Goal: Task Accomplishment & Management: Complete application form

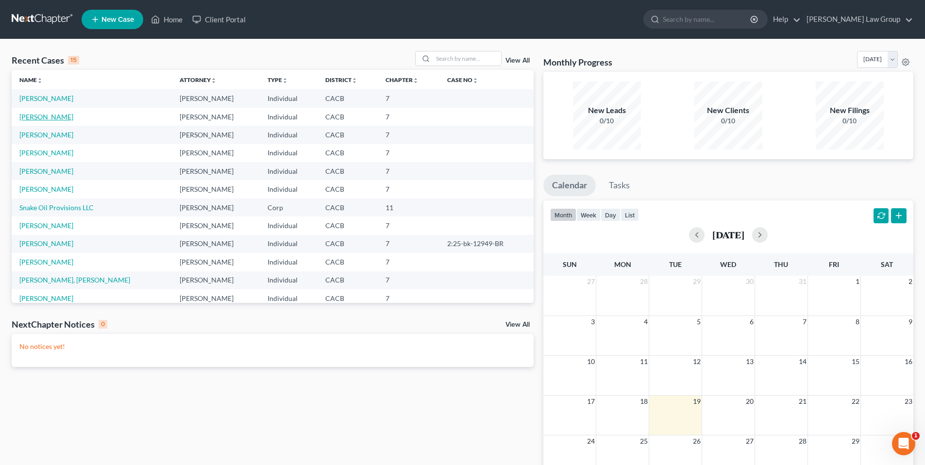
click at [54, 115] on link "[PERSON_NAME]" at bounding box center [46, 117] width 54 height 8
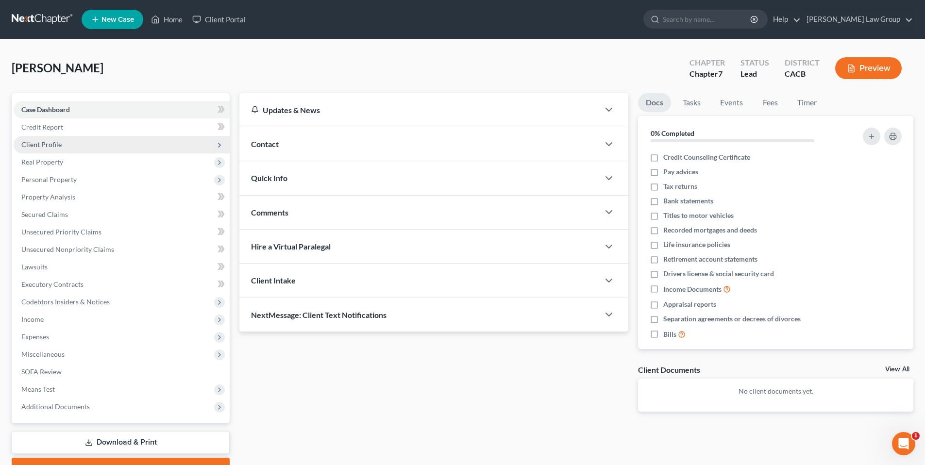
click at [51, 142] on span "Client Profile" at bounding box center [41, 144] width 40 height 8
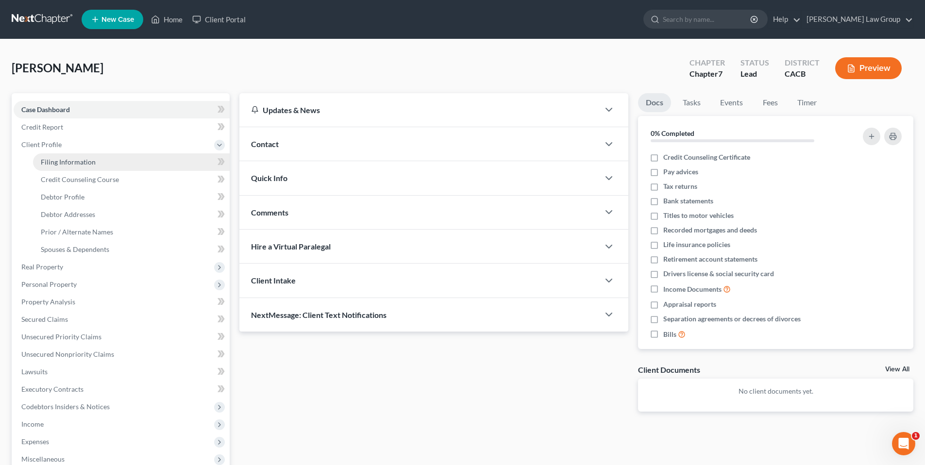
click at [87, 161] on span "Filing Information" at bounding box center [68, 162] width 55 height 8
select select "1"
select select "0"
select select "4"
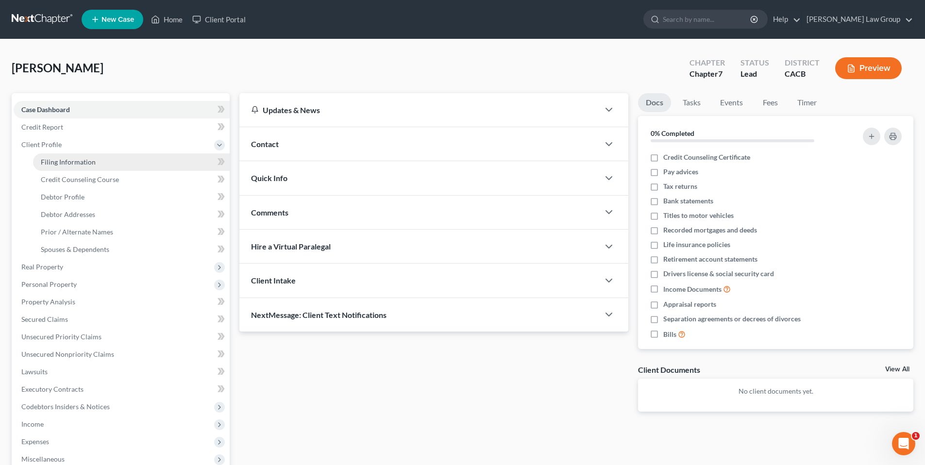
select select "0"
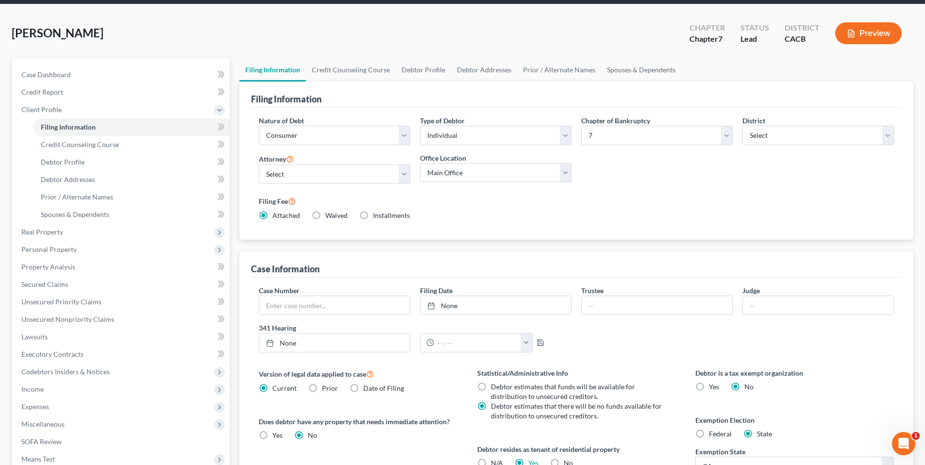
scroll to position [33, 0]
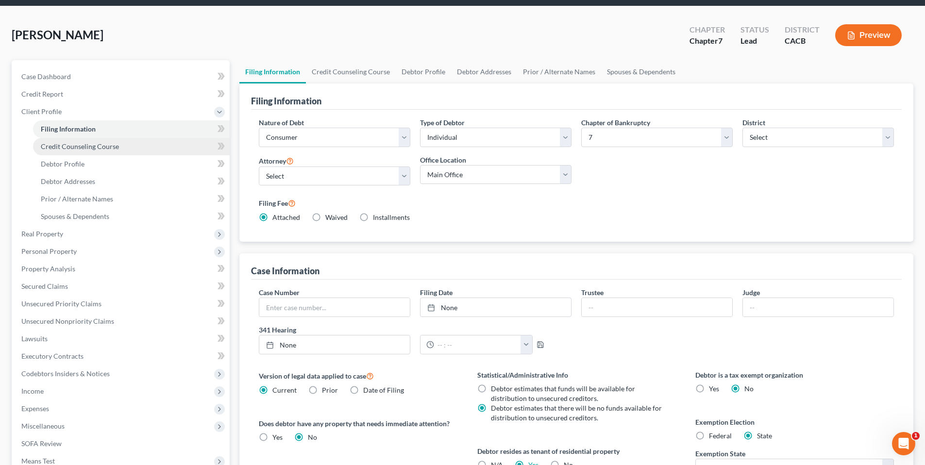
click at [96, 143] on span "Credit Counseling Course" at bounding box center [80, 146] width 78 height 8
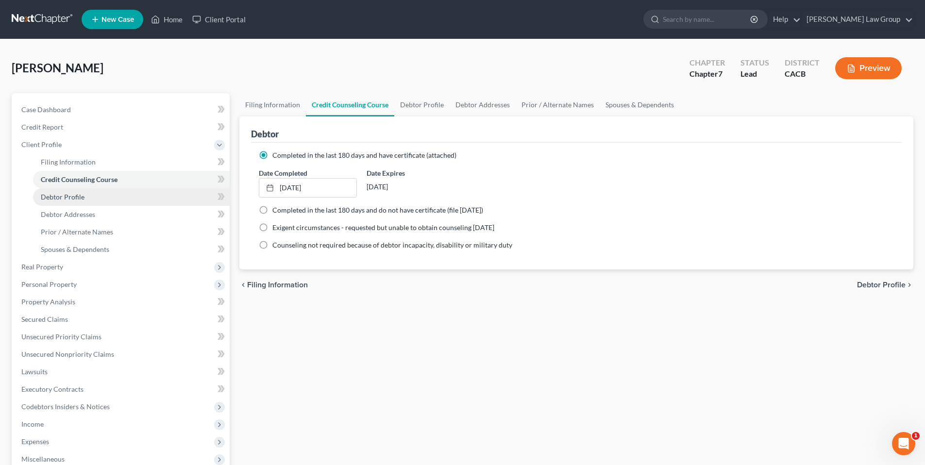
click at [64, 193] on span "Debtor Profile" at bounding box center [63, 197] width 44 height 8
select select "1"
select select "3"
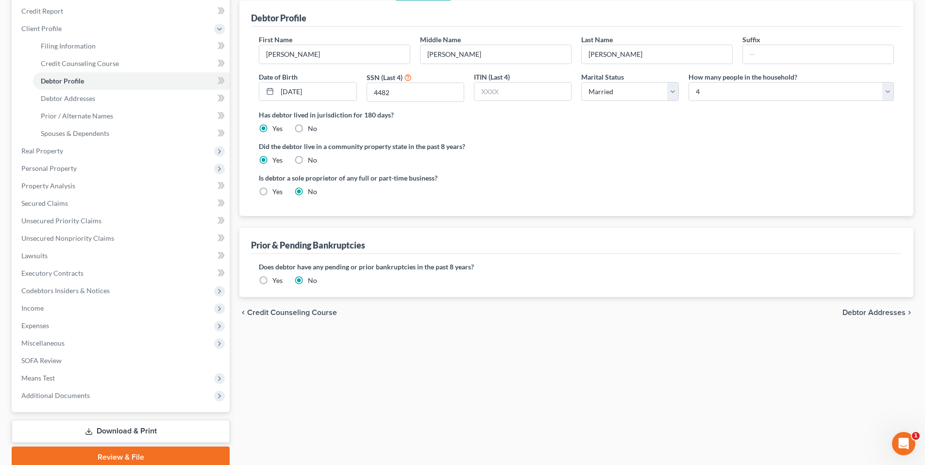
scroll to position [116, 0]
click at [73, 100] on span "Debtor Addresses" at bounding box center [68, 99] width 54 height 8
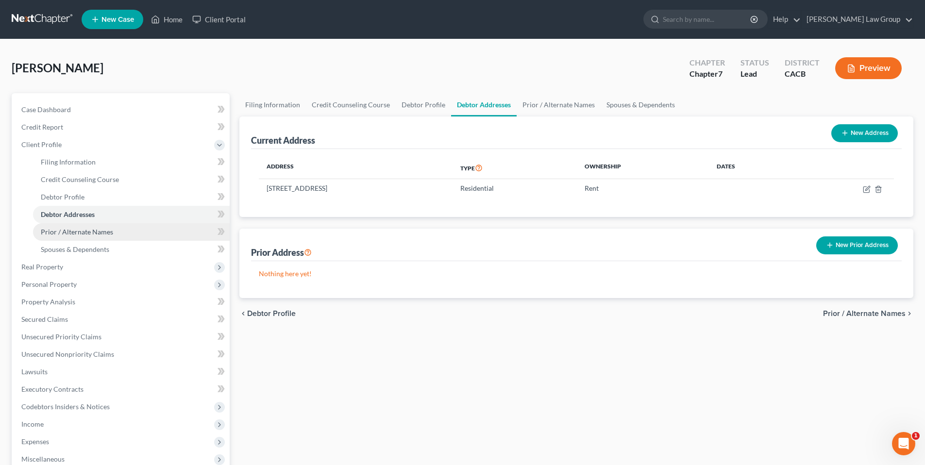
click at [68, 232] on span "Prior / Alternate Names" at bounding box center [77, 232] width 72 height 8
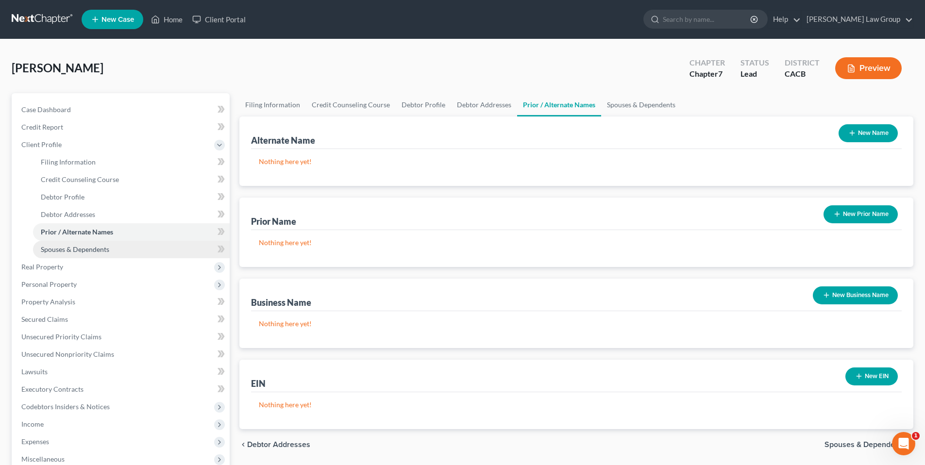
click at [78, 254] on link "Spouses & Dependents" at bounding box center [131, 249] width 197 height 17
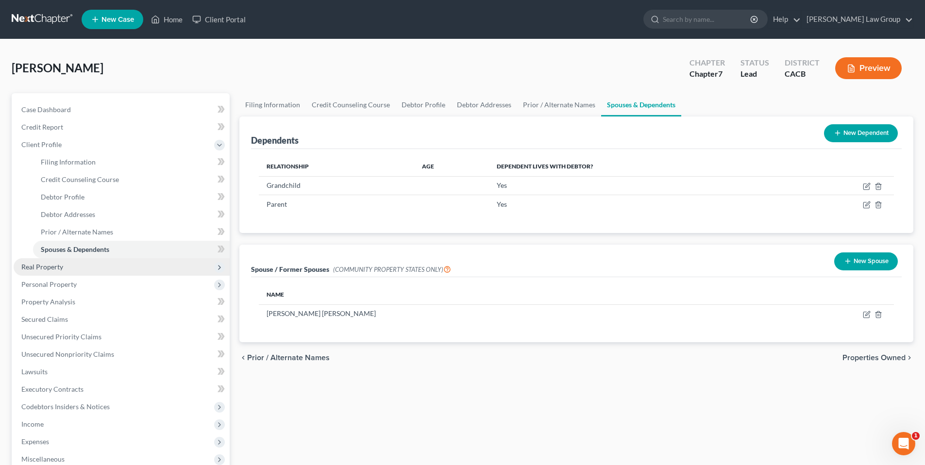
click at [44, 268] on span "Real Property" at bounding box center [42, 267] width 42 height 8
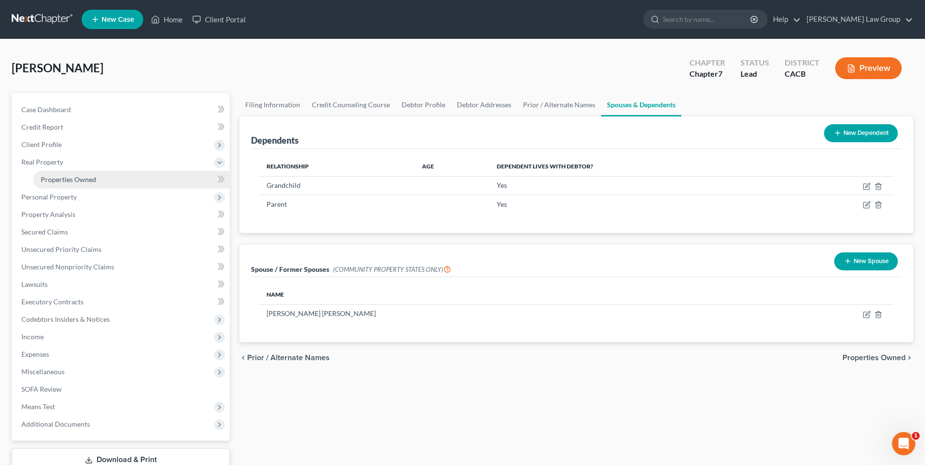
click at [64, 176] on span "Properties Owned" at bounding box center [68, 179] width 55 height 8
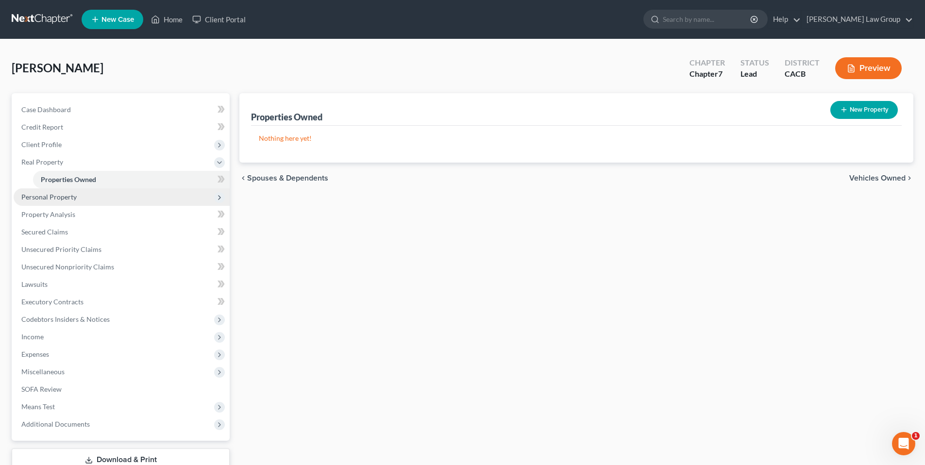
click at [59, 198] on span "Personal Property" at bounding box center [48, 197] width 55 height 8
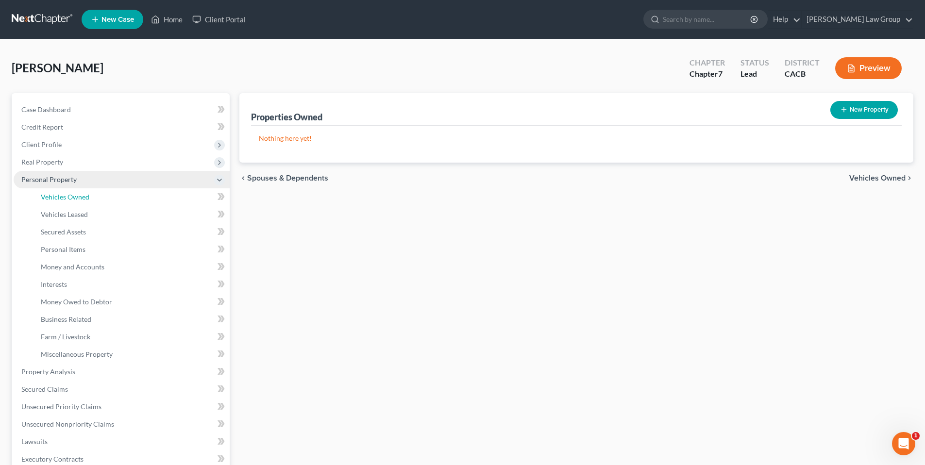
click at [59, 198] on span "Vehicles Owned" at bounding box center [65, 197] width 49 height 8
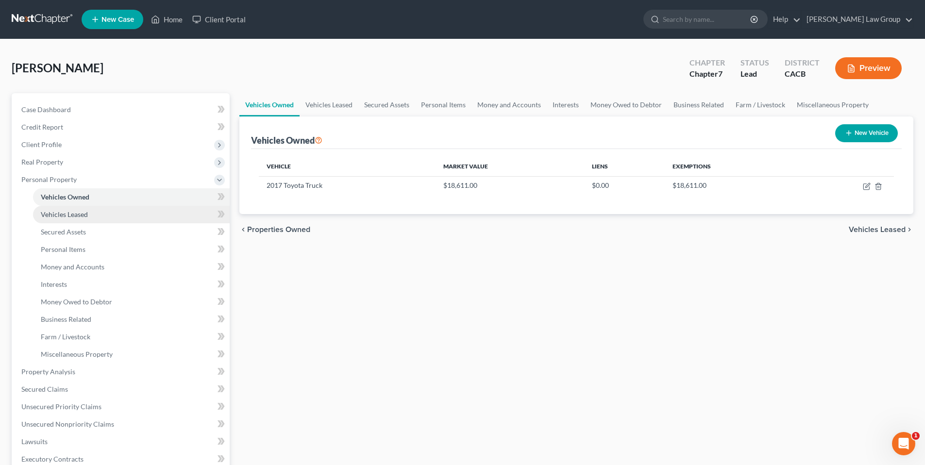
click at [60, 211] on span "Vehicles Leased" at bounding box center [64, 214] width 47 height 8
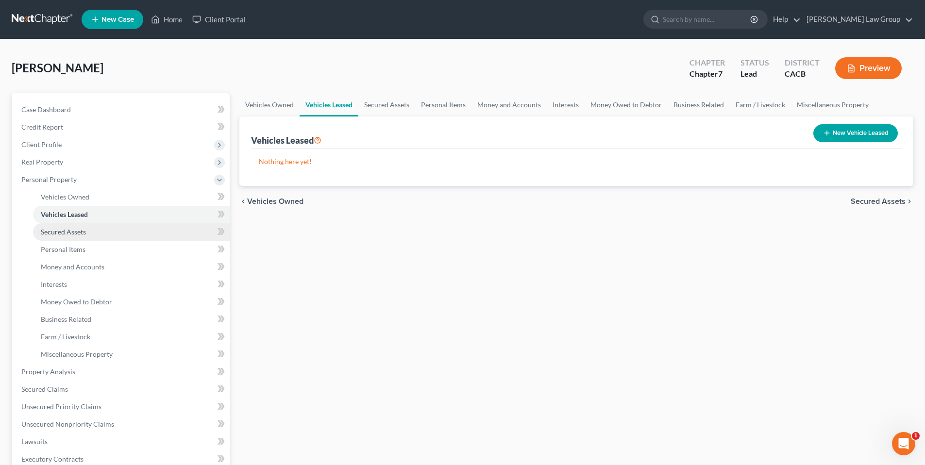
click at [60, 232] on span "Secured Assets" at bounding box center [63, 232] width 45 height 8
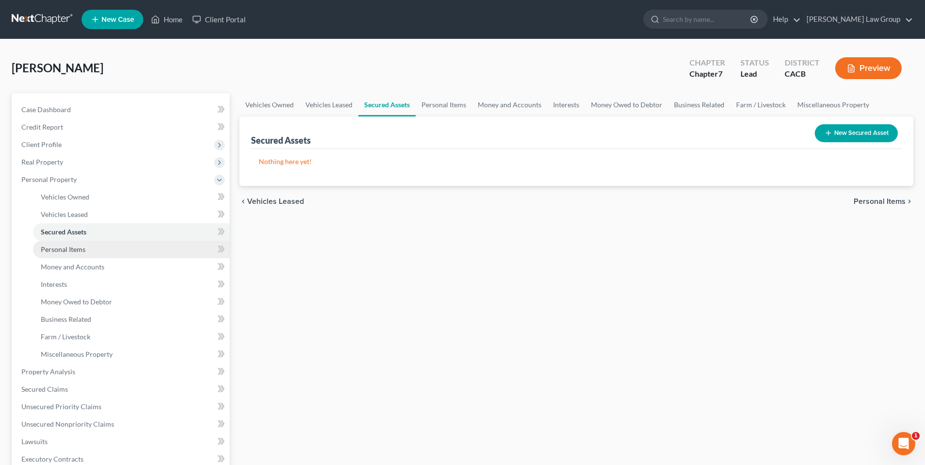
click at [59, 248] on span "Personal Items" at bounding box center [63, 249] width 45 height 8
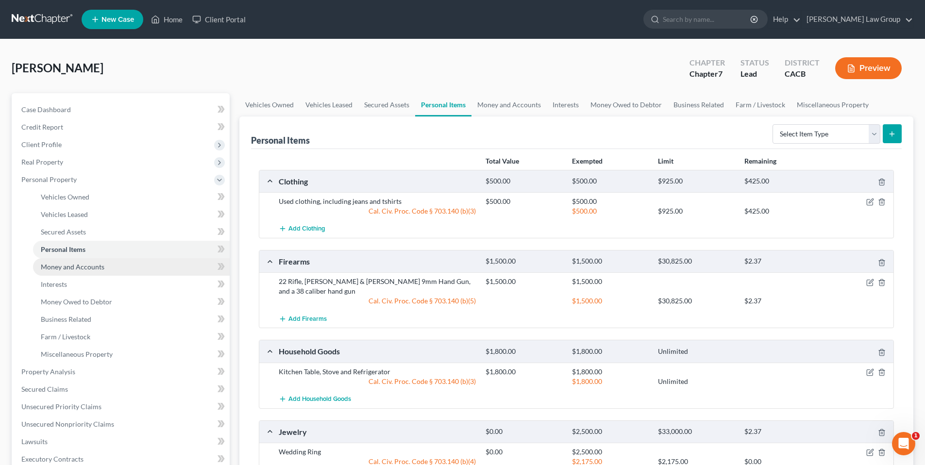
click at [59, 268] on span "Money and Accounts" at bounding box center [73, 267] width 64 height 8
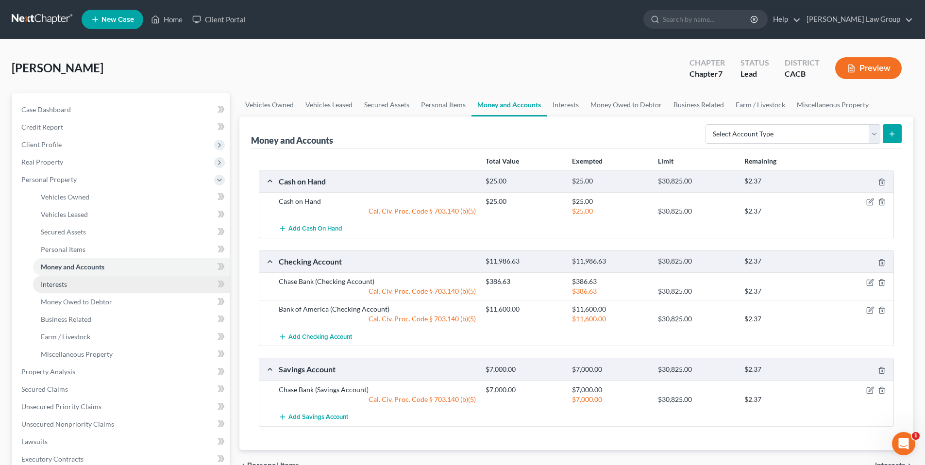
click at [58, 281] on span "Interests" at bounding box center [54, 284] width 26 height 8
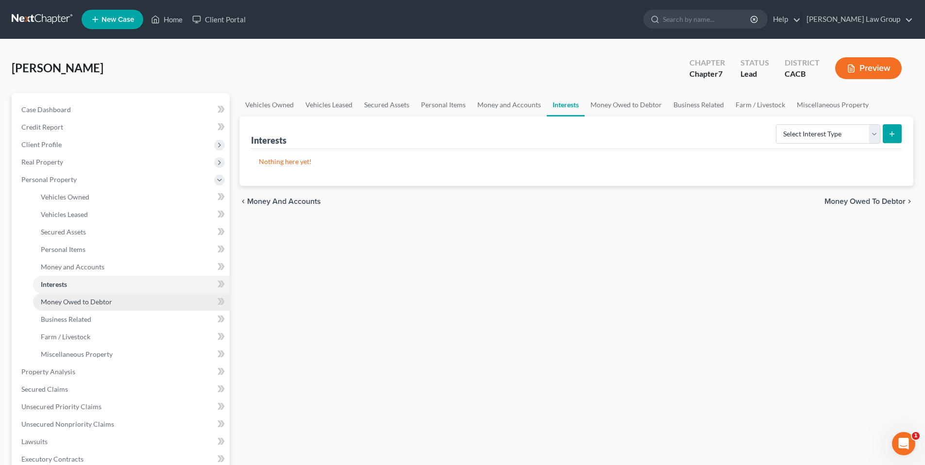
click at [55, 300] on span "Money Owed to Debtor" at bounding box center [76, 302] width 71 height 8
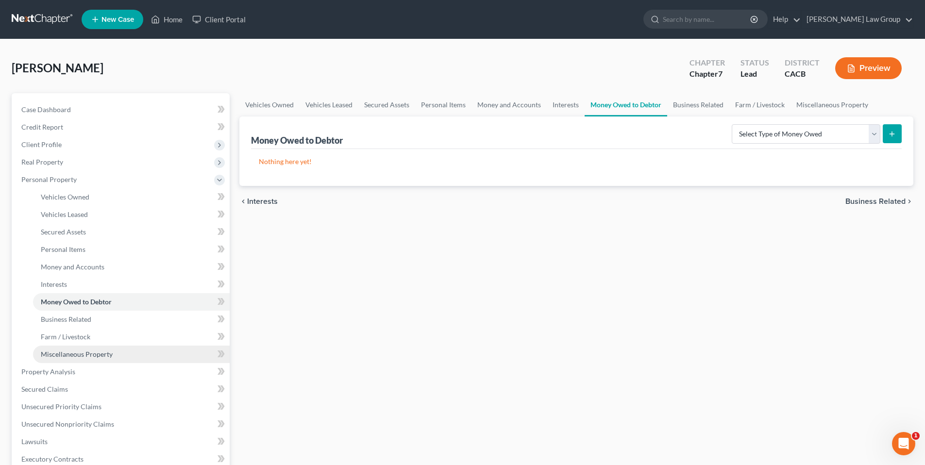
click at [66, 356] on span "Miscellaneous Property" at bounding box center [77, 354] width 72 height 8
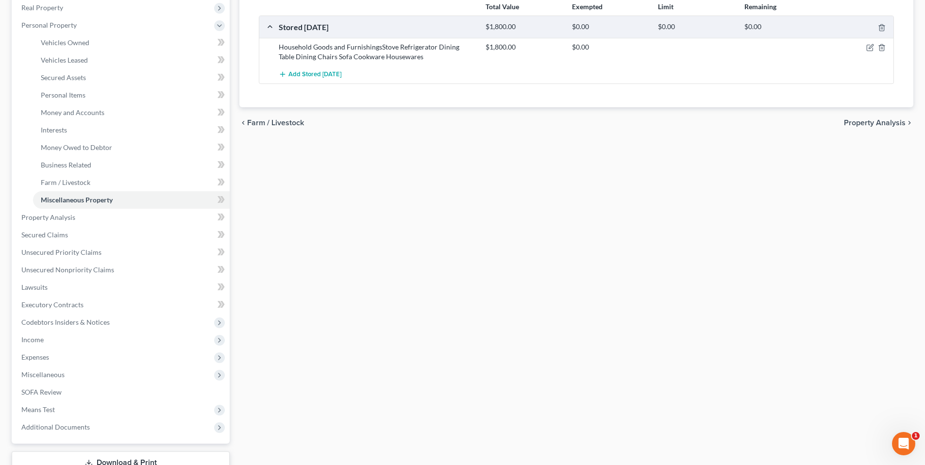
scroll to position [206, 0]
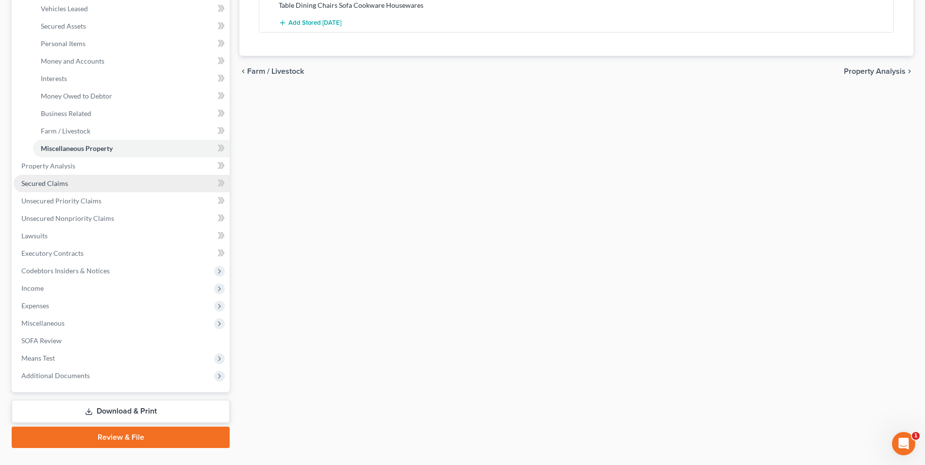
click at [52, 181] on span "Secured Claims" at bounding box center [44, 183] width 47 height 8
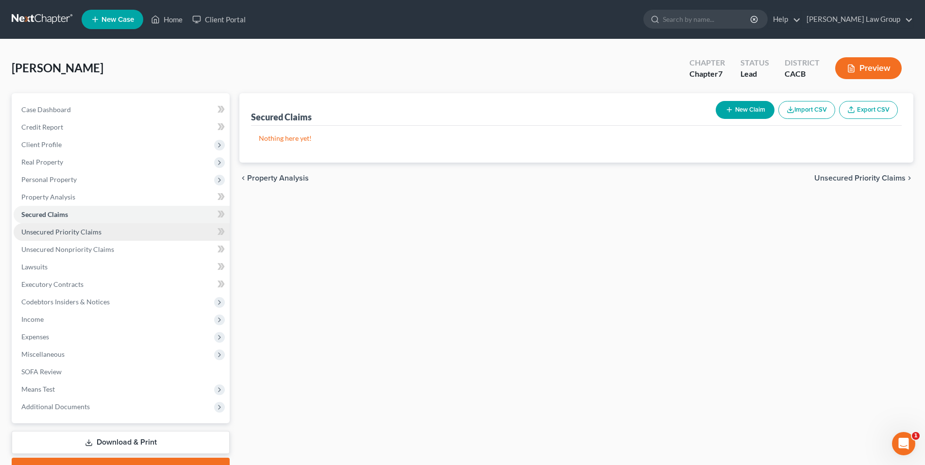
click at [84, 230] on span "Unsecured Priority Claims" at bounding box center [61, 232] width 80 height 8
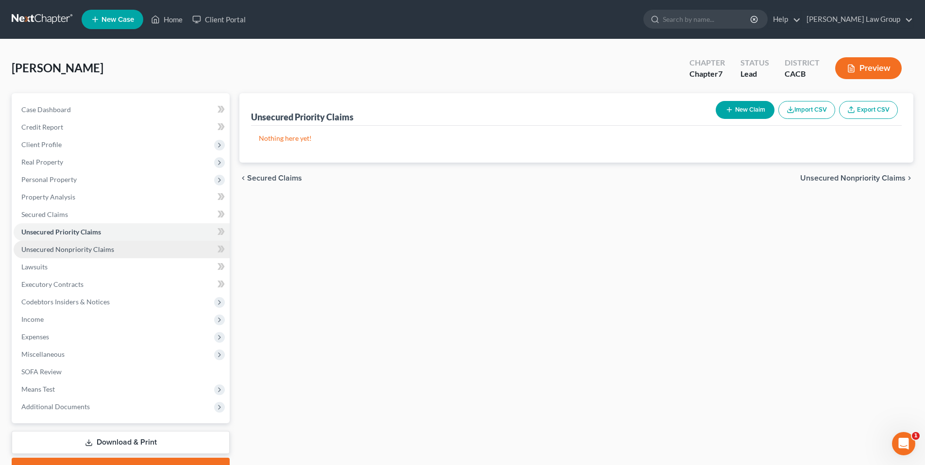
click at [81, 248] on span "Unsecured Nonpriority Claims" at bounding box center [67, 249] width 93 height 8
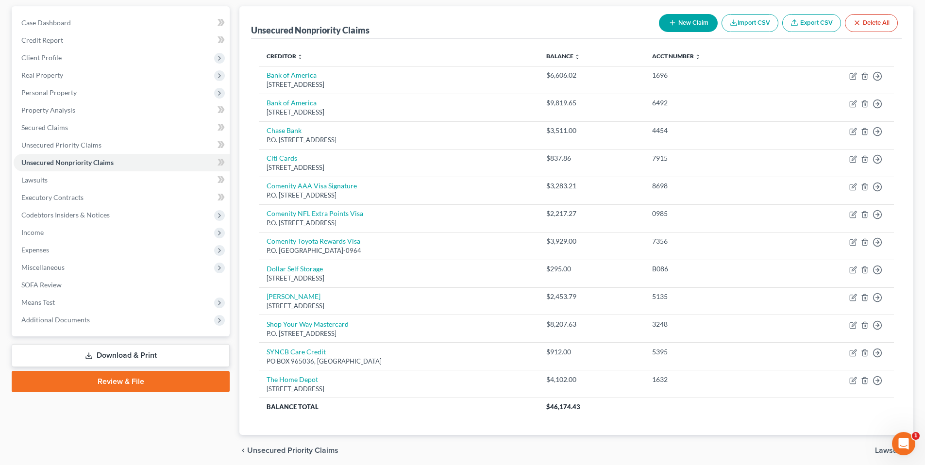
scroll to position [124, 0]
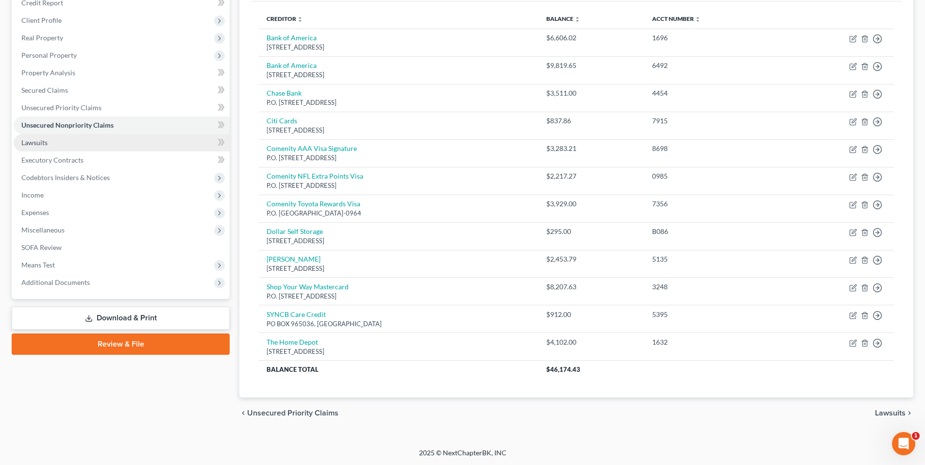
click at [42, 140] on span "Lawsuits" at bounding box center [34, 142] width 26 height 8
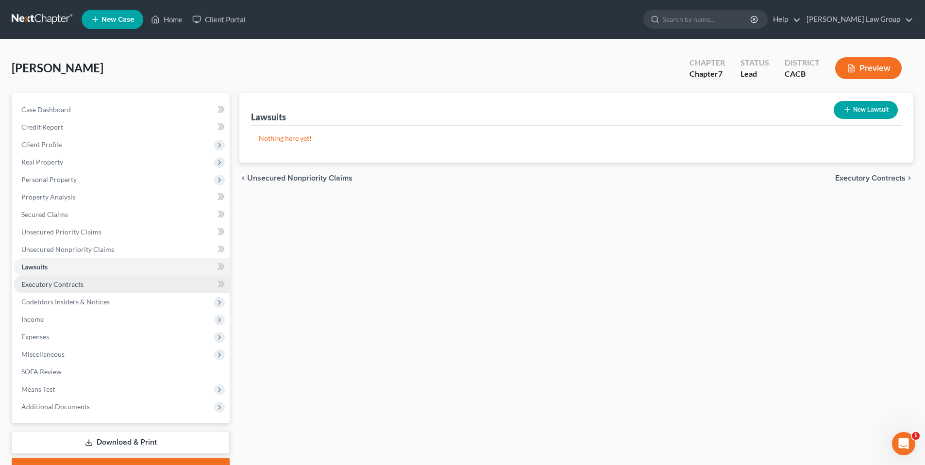
click at [51, 284] on span "Executory Contracts" at bounding box center [52, 284] width 62 height 8
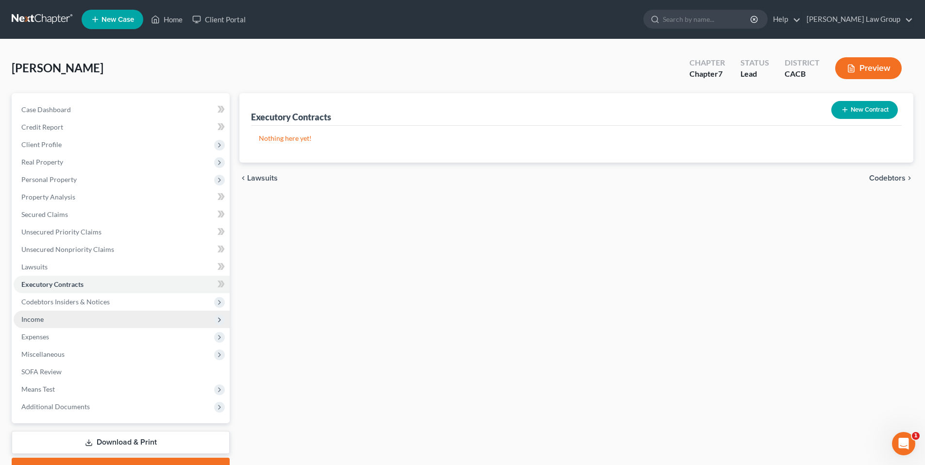
click at [38, 318] on span "Income" at bounding box center [32, 319] width 22 height 8
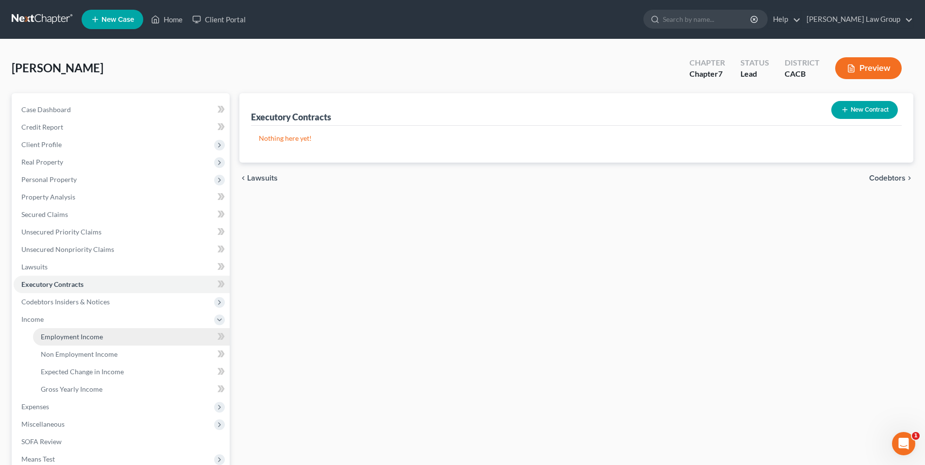
click at [74, 334] on span "Employment Income" at bounding box center [72, 336] width 62 height 8
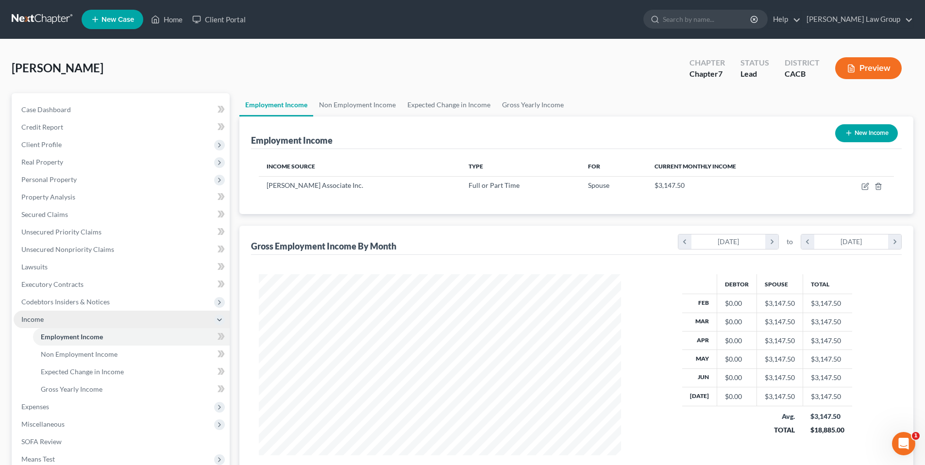
scroll to position [181, 382]
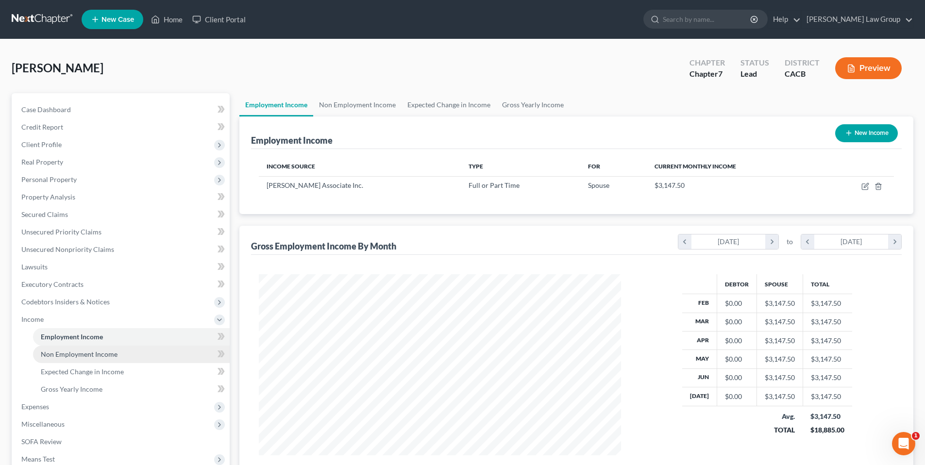
click at [56, 352] on span "Non Employment Income" at bounding box center [79, 354] width 77 height 8
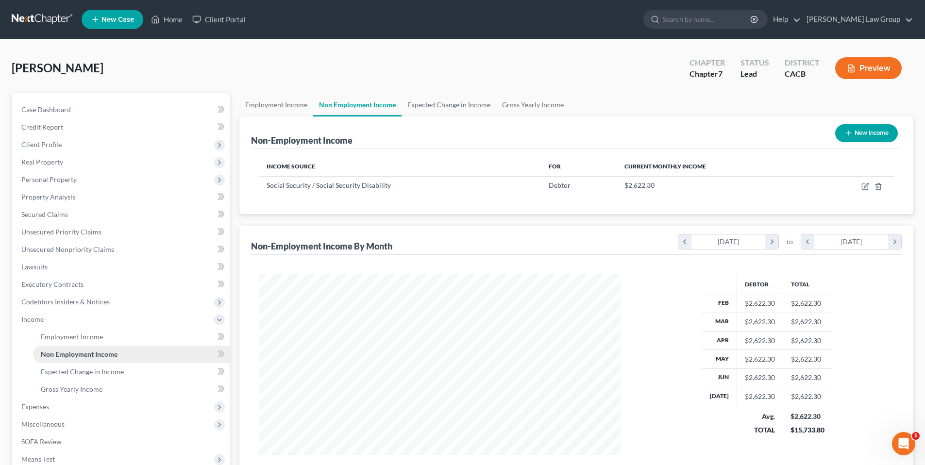
scroll to position [181, 382]
click at [78, 372] on span "Expected Change in Income" at bounding box center [82, 371] width 83 height 8
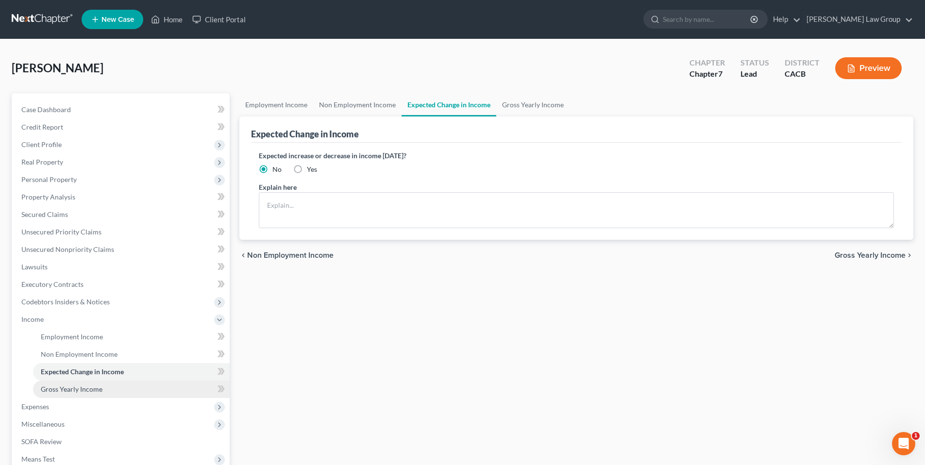
click at [76, 389] on span "Gross Yearly Income" at bounding box center [72, 389] width 62 height 8
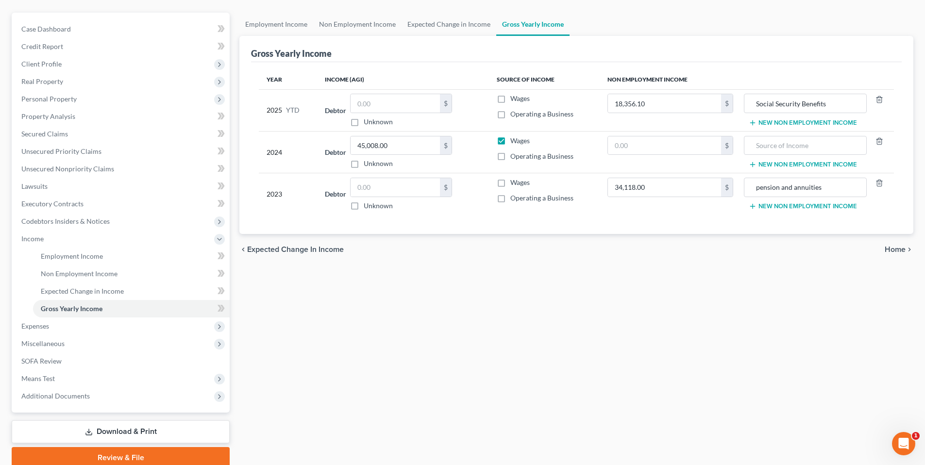
scroll to position [120, 0]
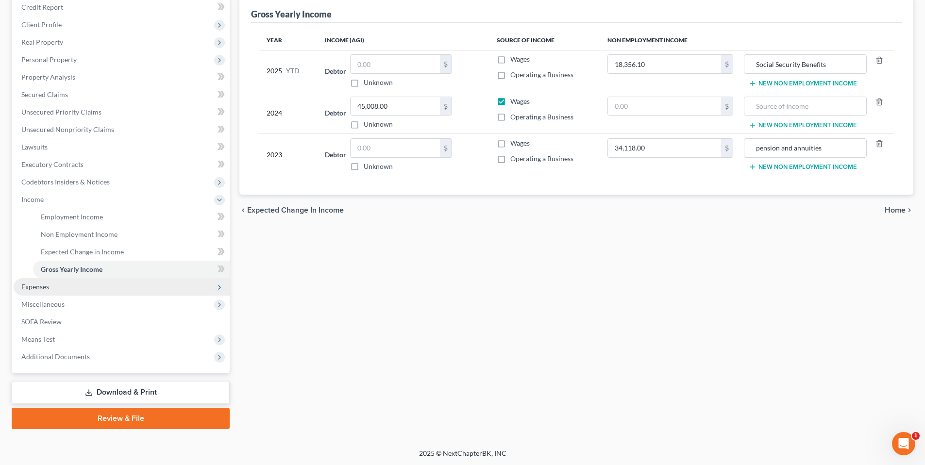
click at [40, 285] on span "Expenses" at bounding box center [35, 286] width 28 height 8
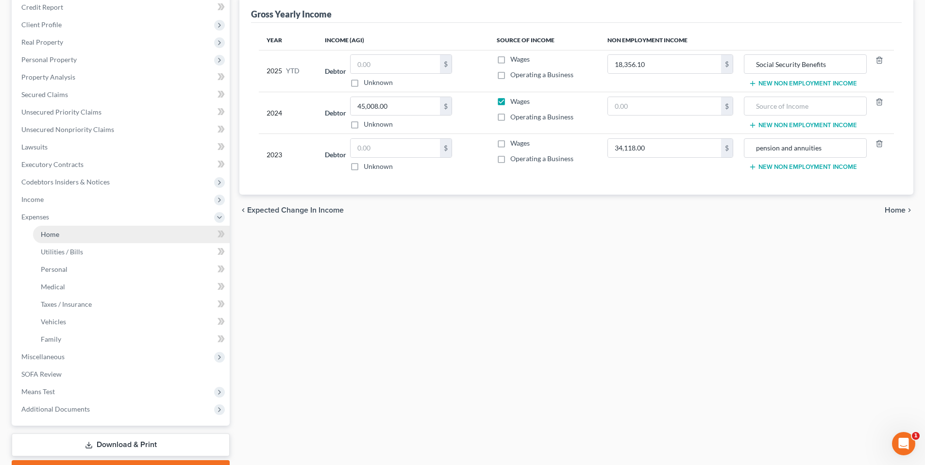
click at [59, 233] on link "Home" at bounding box center [131, 234] width 197 height 17
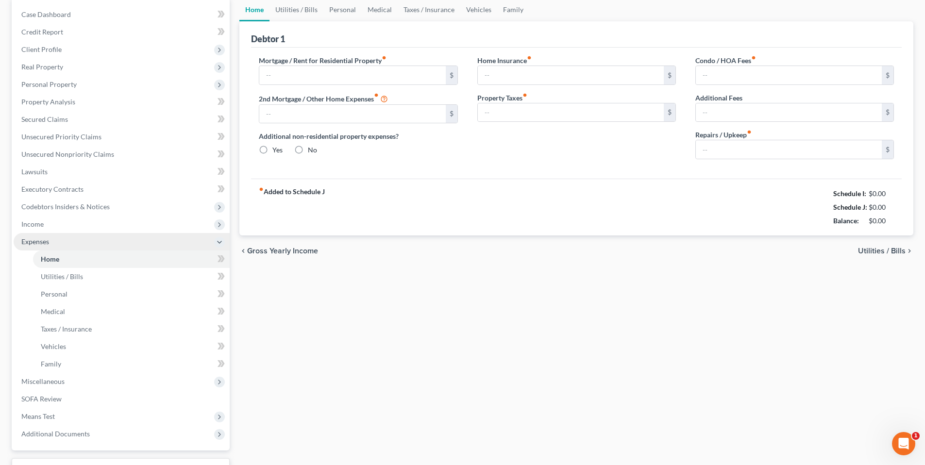
type input "1,750.00"
type input "0.00"
radio input "true"
type input "0.00"
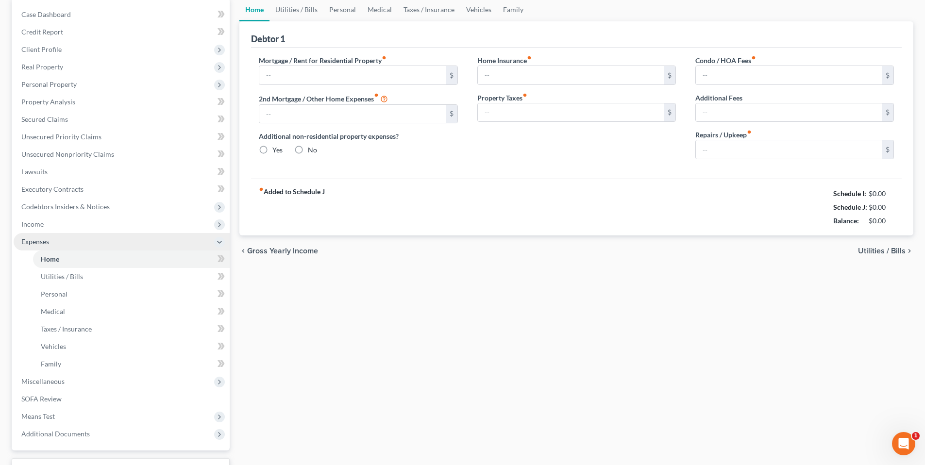
type input "0.00"
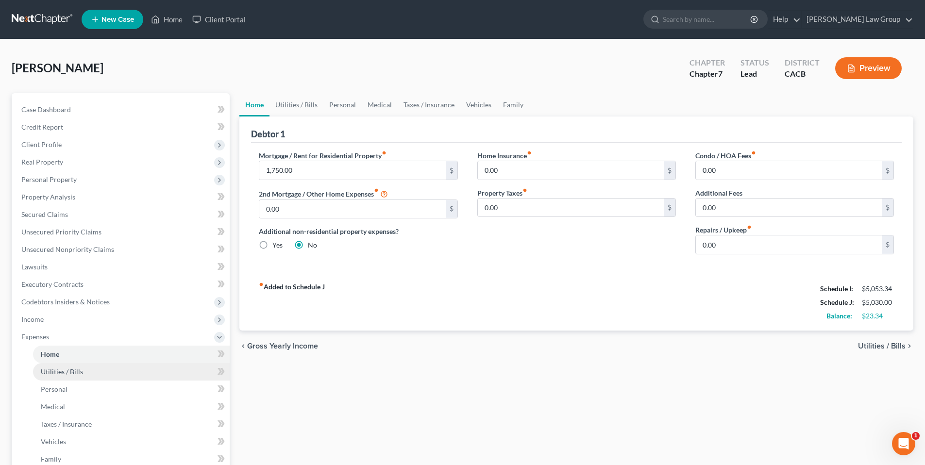
click at [56, 374] on span "Utilities / Bills" at bounding box center [62, 371] width 42 height 8
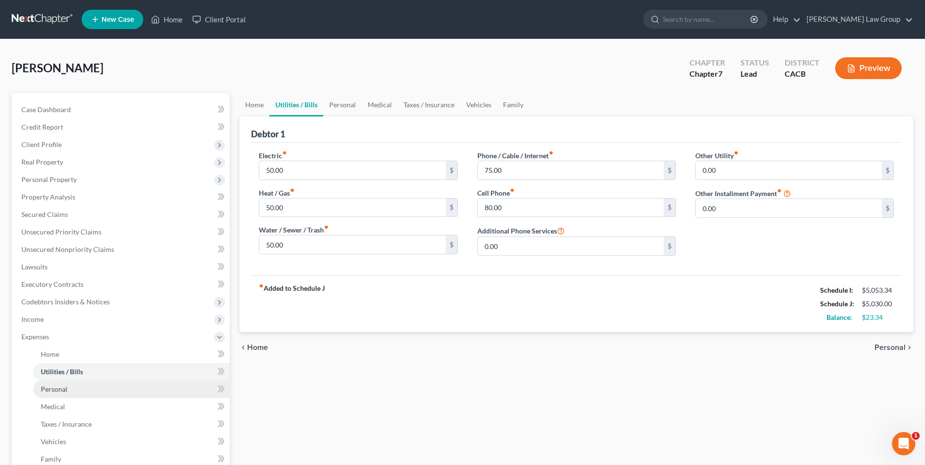
click at [57, 390] on span "Personal" at bounding box center [54, 389] width 27 height 8
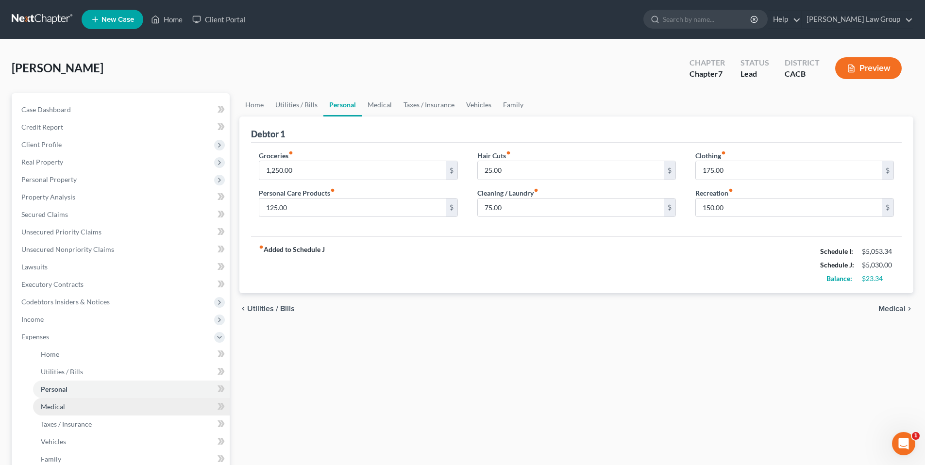
click at [59, 407] on span "Medical" at bounding box center [53, 406] width 24 height 8
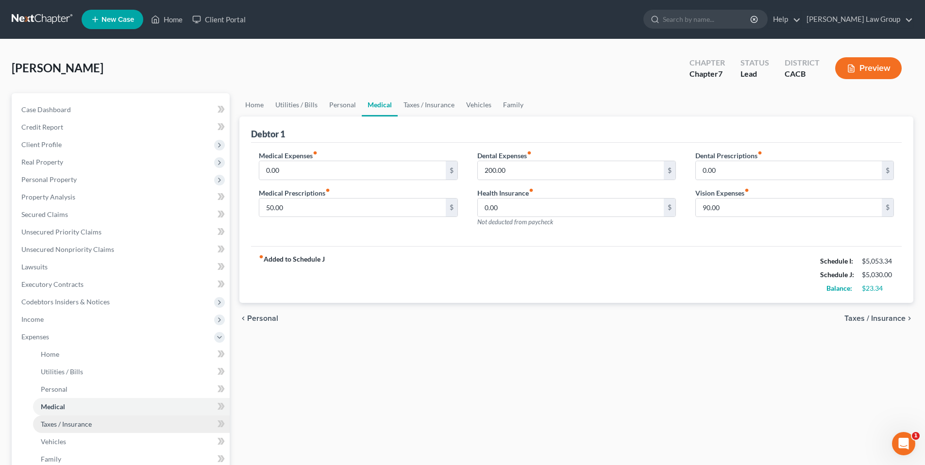
click at [46, 428] on link "Taxes / Insurance" at bounding box center [131, 423] width 197 height 17
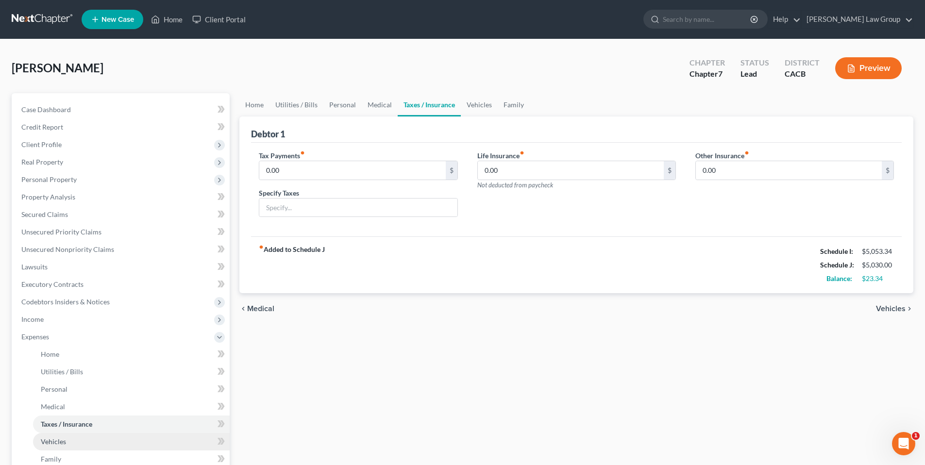
click at [47, 439] on span "Vehicles" at bounding box center [53, 441] width 25 height 8
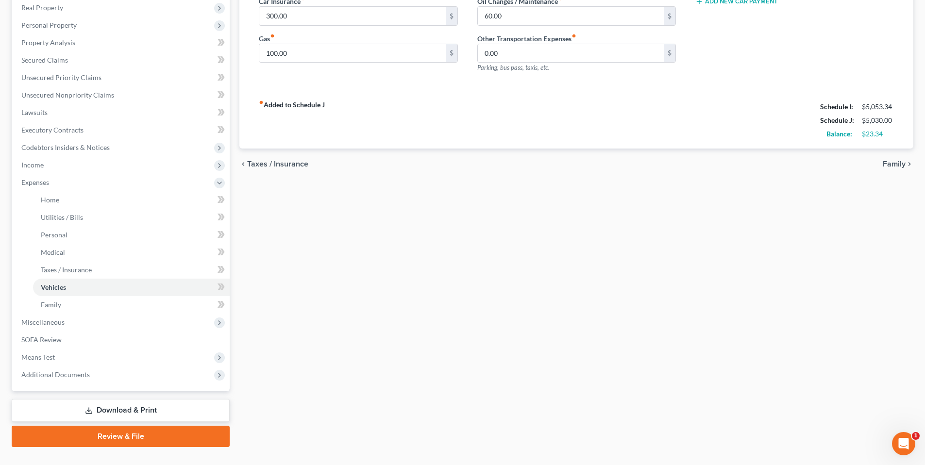
scroll to position [157, 0]
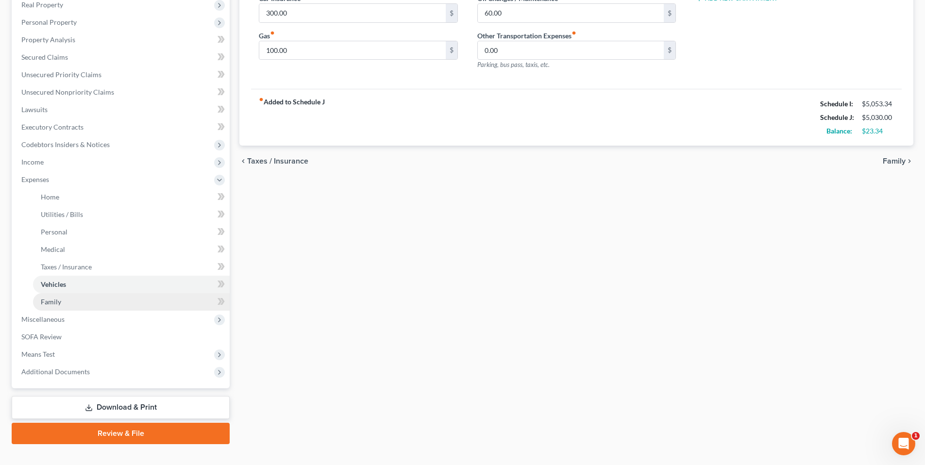
click at [55, 301] on span "Family" at bounding box center [51, 302] width 20 height 8
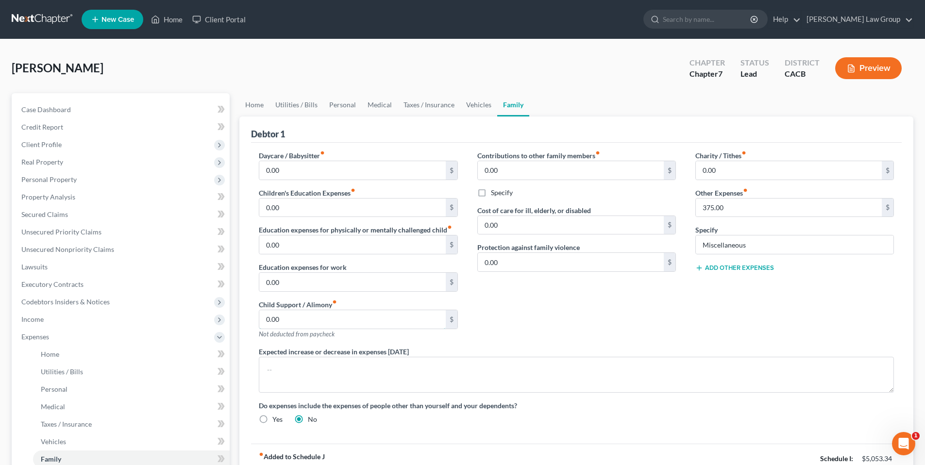
drag, startPoint x: 334, startPoint y: 324, endPoint x: 684, endPoint y: 327, distance: 350.0
click at [642, 329] on div "Daycare / Babysitter fiber_manual_record 0.00 $ Children's Education Expenses f…" at bounding box center [576, 291] width 654 height 282
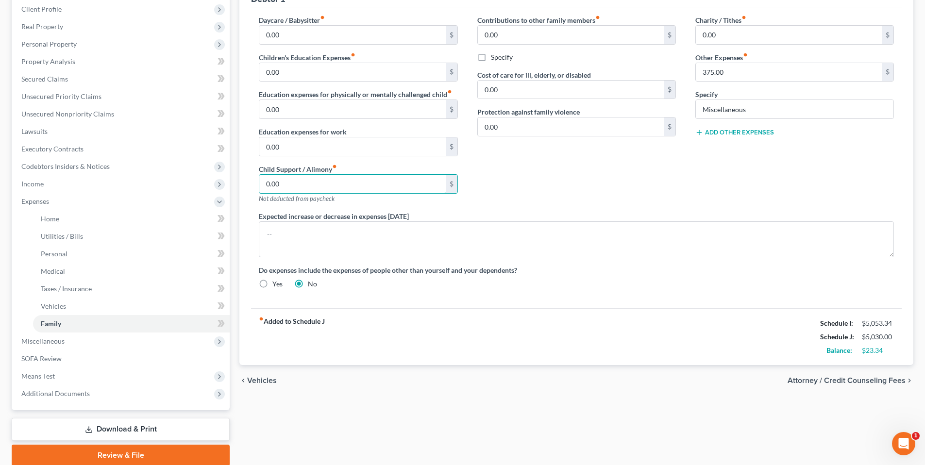
scroll to position [172, 0]
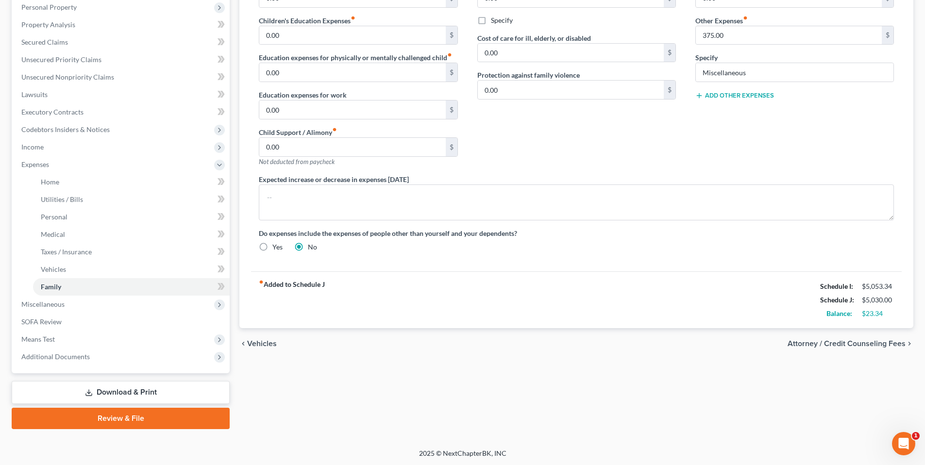
click at [93, 390] on link "Download & Print" at bounding box center [121, 392] width 218 height 23
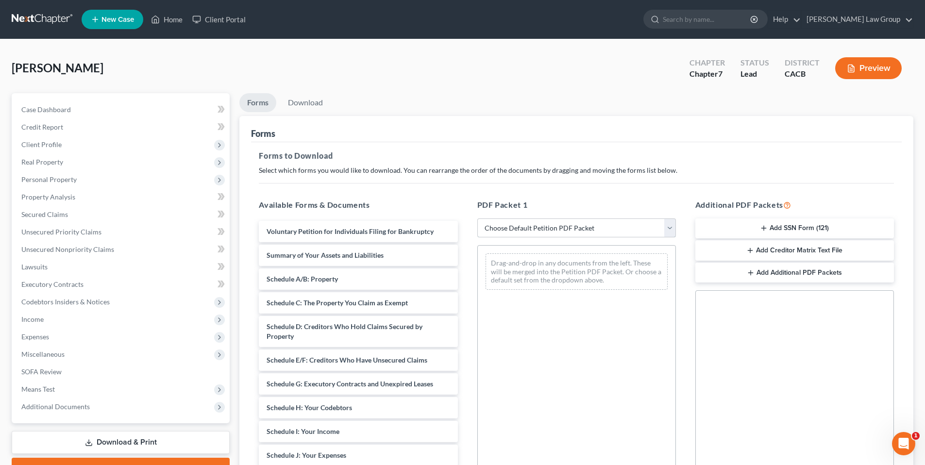
click at [522, 230] on select "Choose Default Petition PDF Packet Complete Bankruptcy Petition (all forms and …" at bounding box center [576, 227] width 199 height 19
select select "0"
click at [477, 218] on select "Choose Default Petition PDF Packet Complete Bankruptcy Petition (all forms and …" at bounding box center [576, 227] width 199 height 19
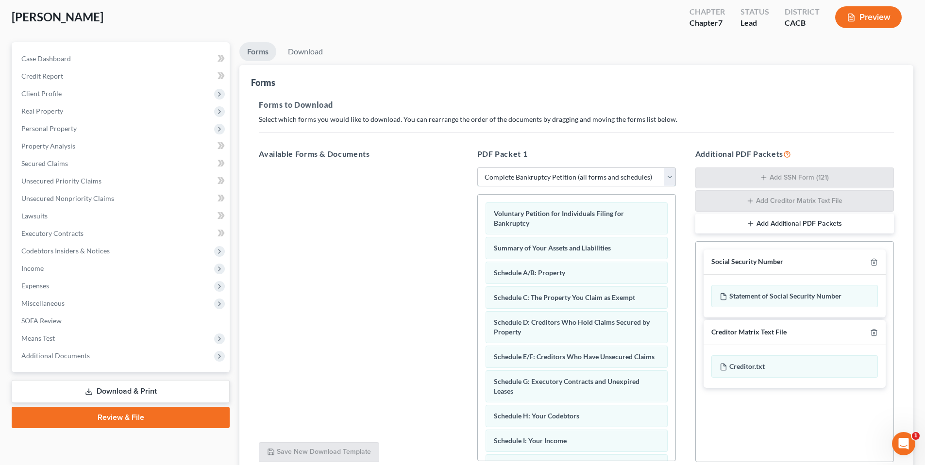
scroll to position [135, 0]
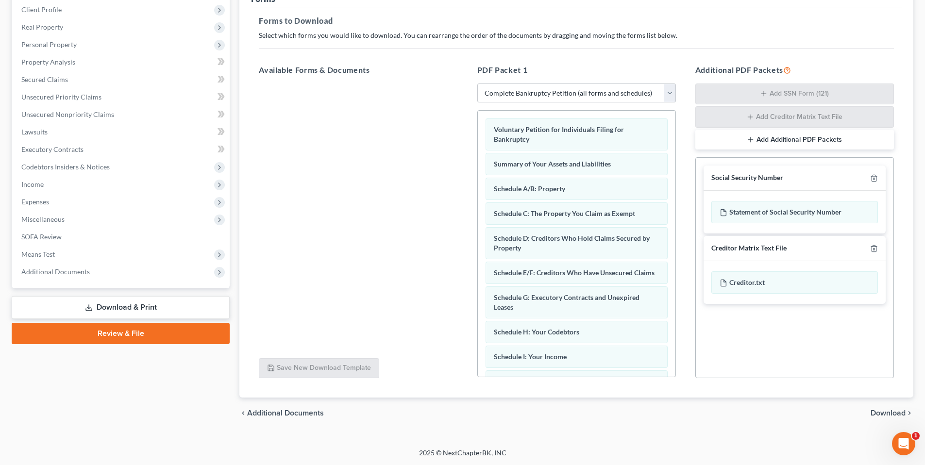
click at [885, 411] on span "Download" at bounding box center [887, 413] width 35 height 8
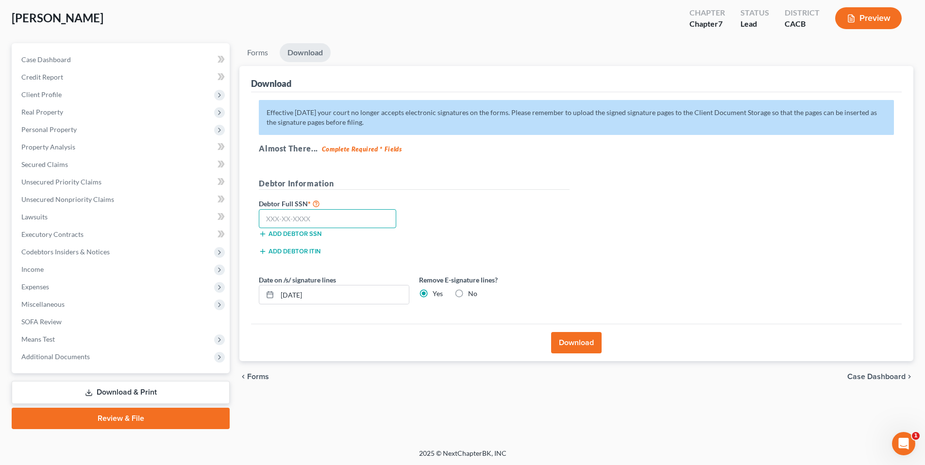
click at [315, 216] on input "text" at bounding box center [327, 218] width 137 height 19
click at [266, 217] on input "text" at bounding box center [327, 218] width 137 height 19
type input "571-33-4582"
click at [585, 341] on button "Download" at bounding box center [576, 342] width 50 height 21
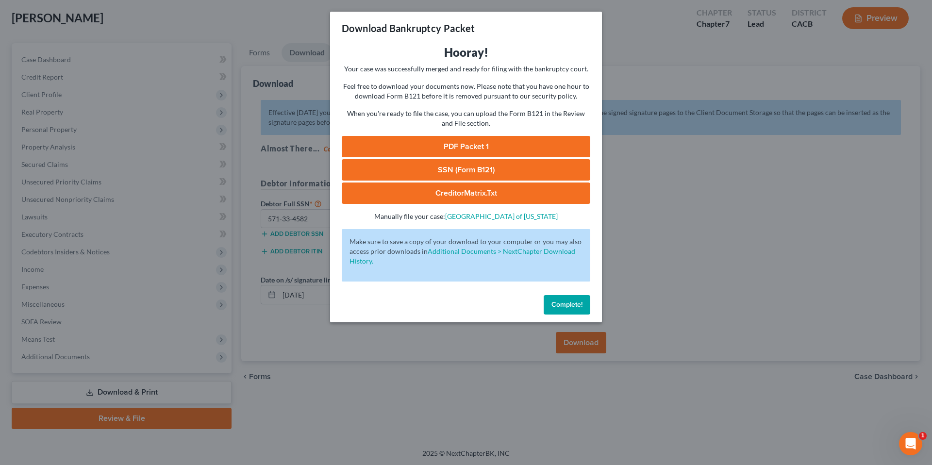
click at [475, 138] on link "PDF Packet 1" at bounding box center [466, 146] width 249 height 21
click at [473, 196] on link "CreditorMatrix.txt" at bounding box center [466, 193] width 249 height 21
click at [568, 305] on span "Complete!" at bounding box center [566, 304] width 31 height 8
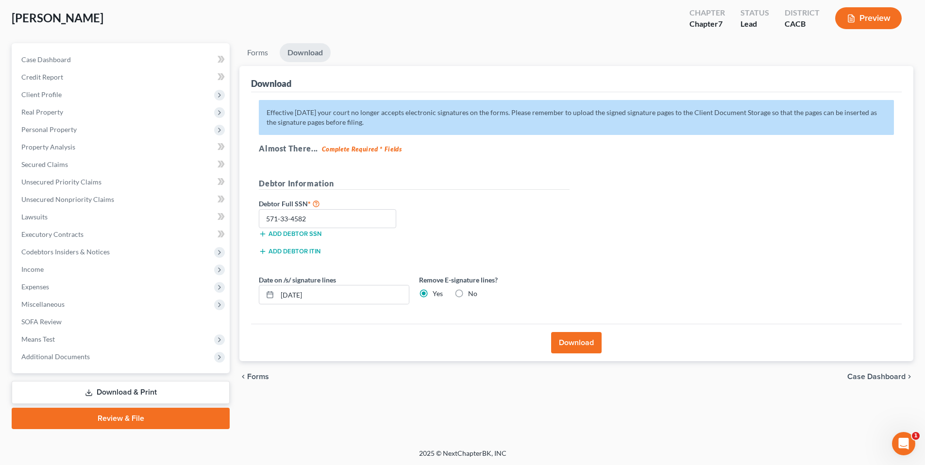
scroll to position [0, 0]
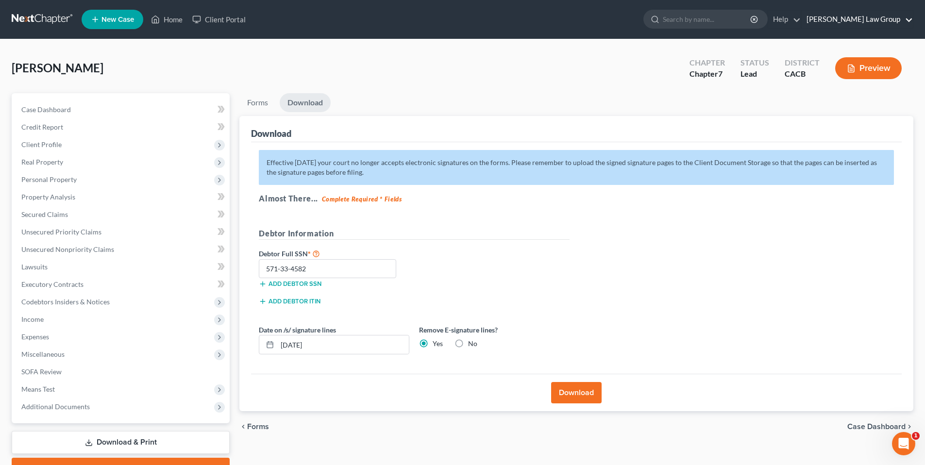
click at [888, 21] on link "[PERSON_NAME] Law Group" at bounding box center [856, 19] width 111 height 17
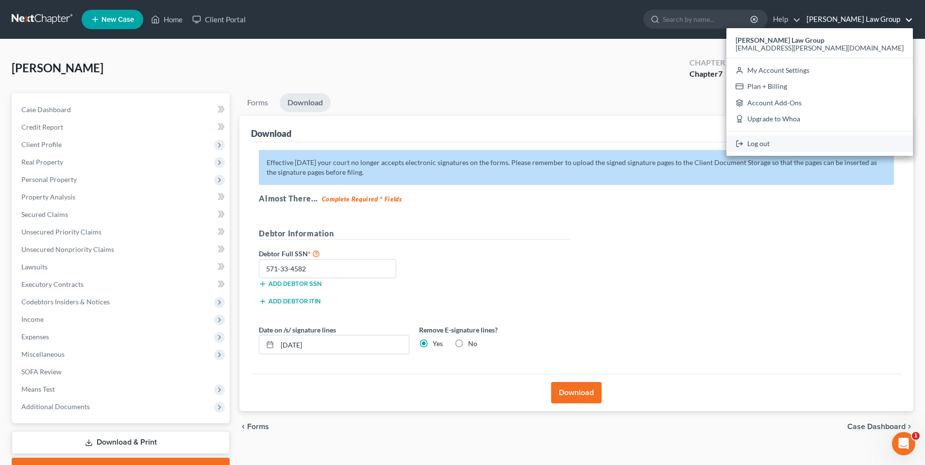
drag, startPoint x: 831, startPoint y: 142, endPoint x: 818, endPoint y: 130, distance: 17.9
click at [831, 143] on link "Log out" at bounding box center [819, 143] width 186 height 17
